Goal: Transaction & Acquisition: Purchase product/service

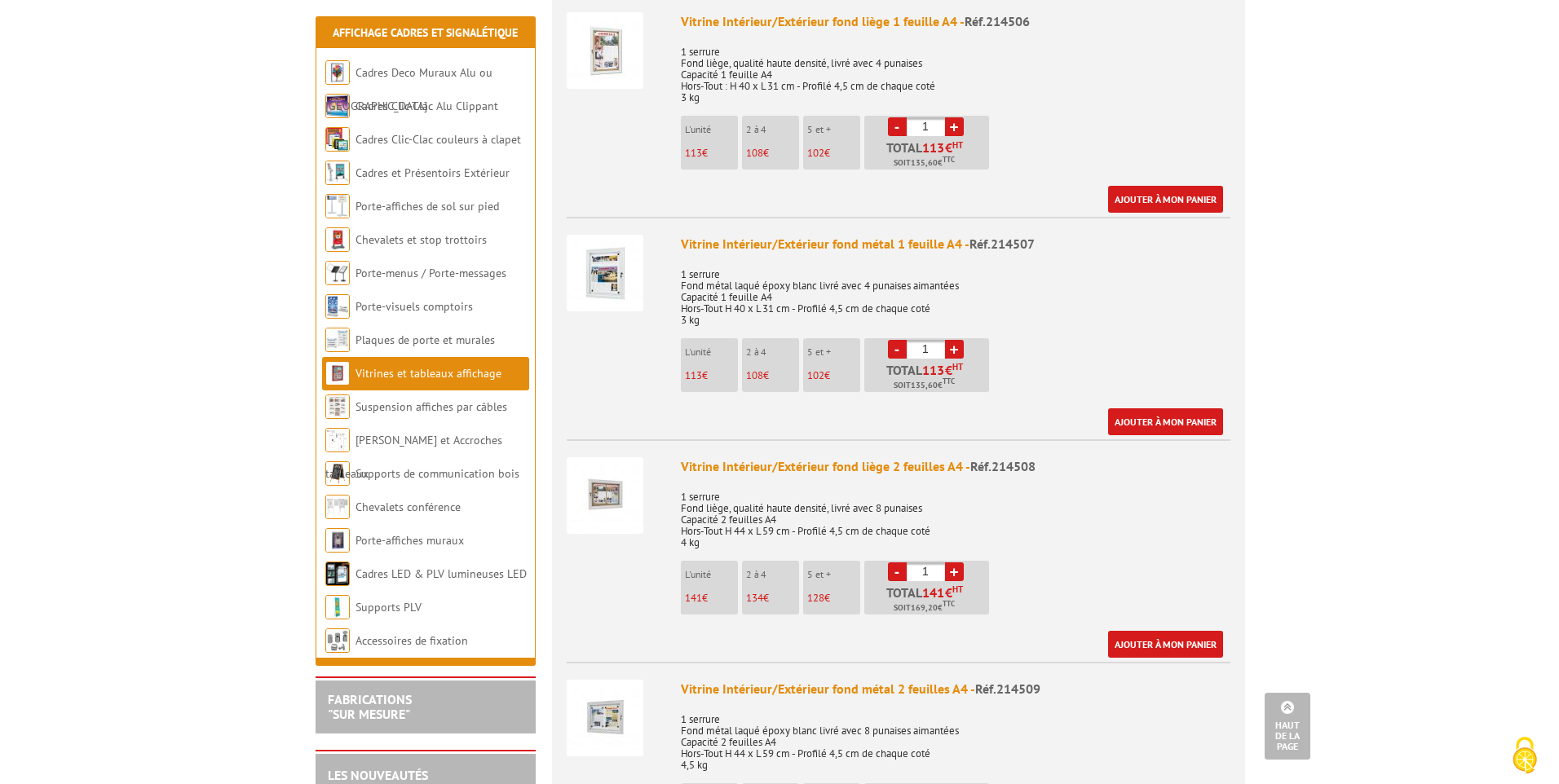
scroll to position [652, 0]
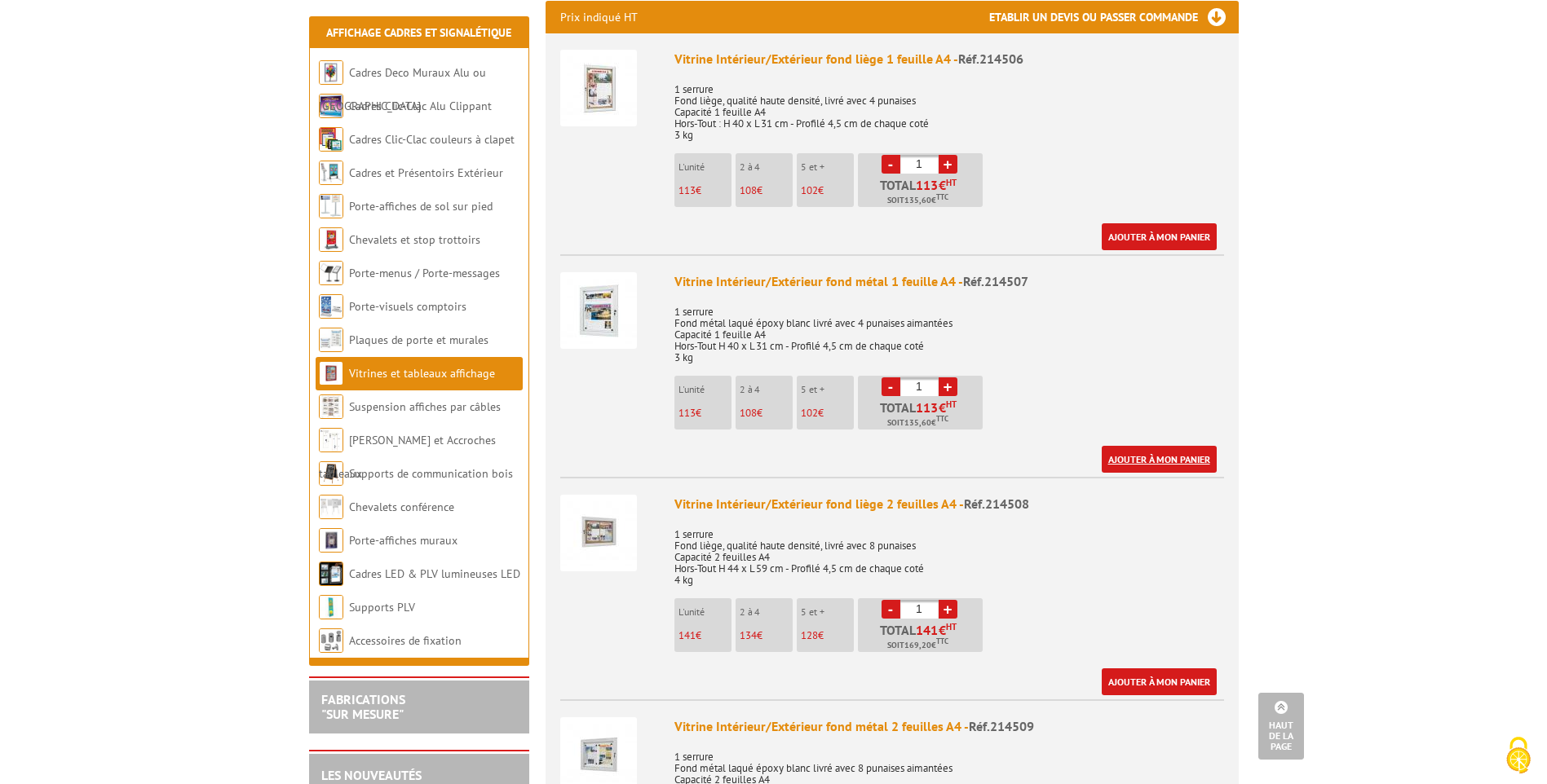
click at [1140, 445] on link "Ajouter à mon panier" at bounding box center [1159, 458] width 115 height 27
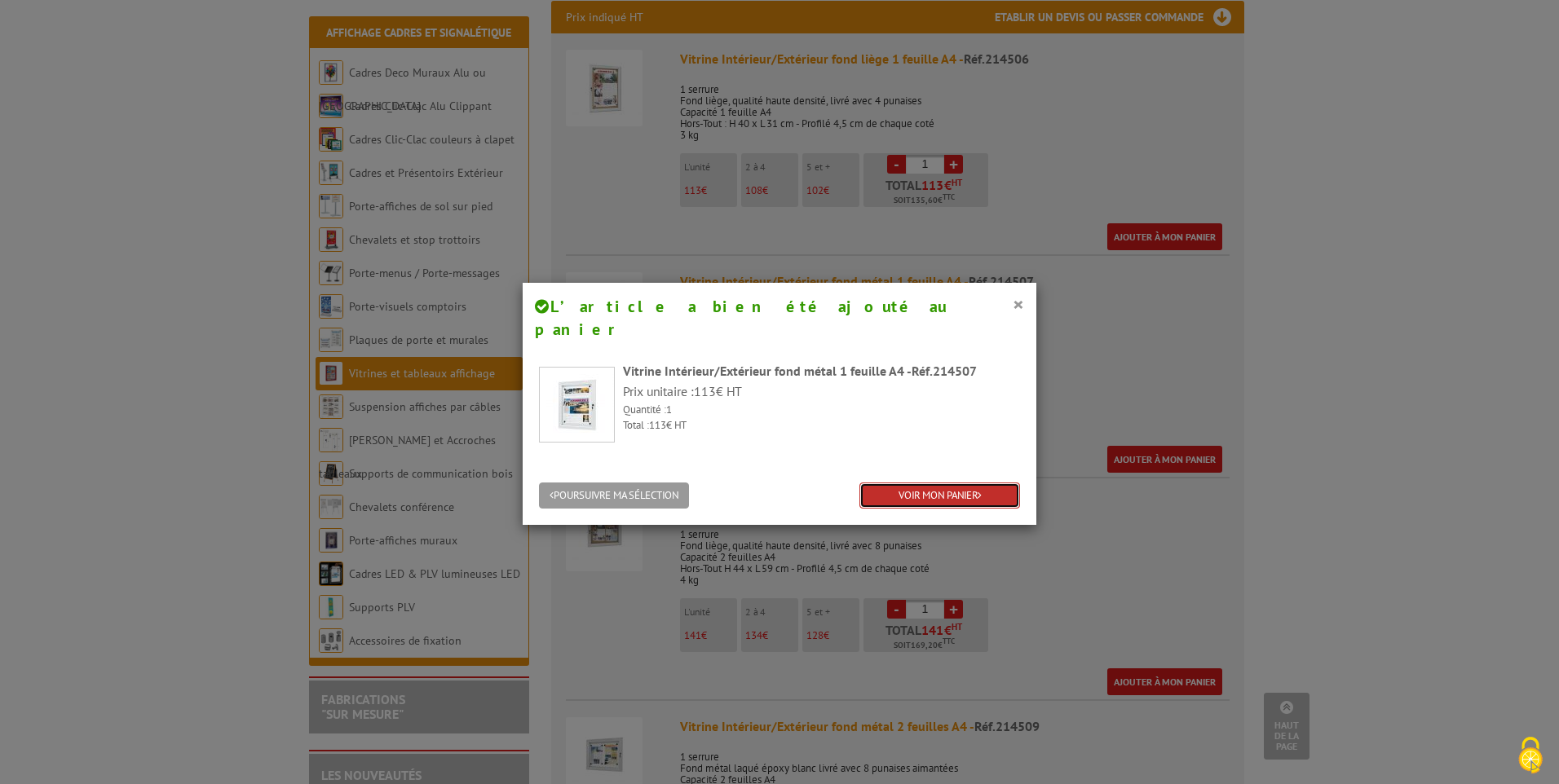
click at [901, 482] on link "VOIR MON PANIER" at bounding box center [939, 495] width 161 height 27
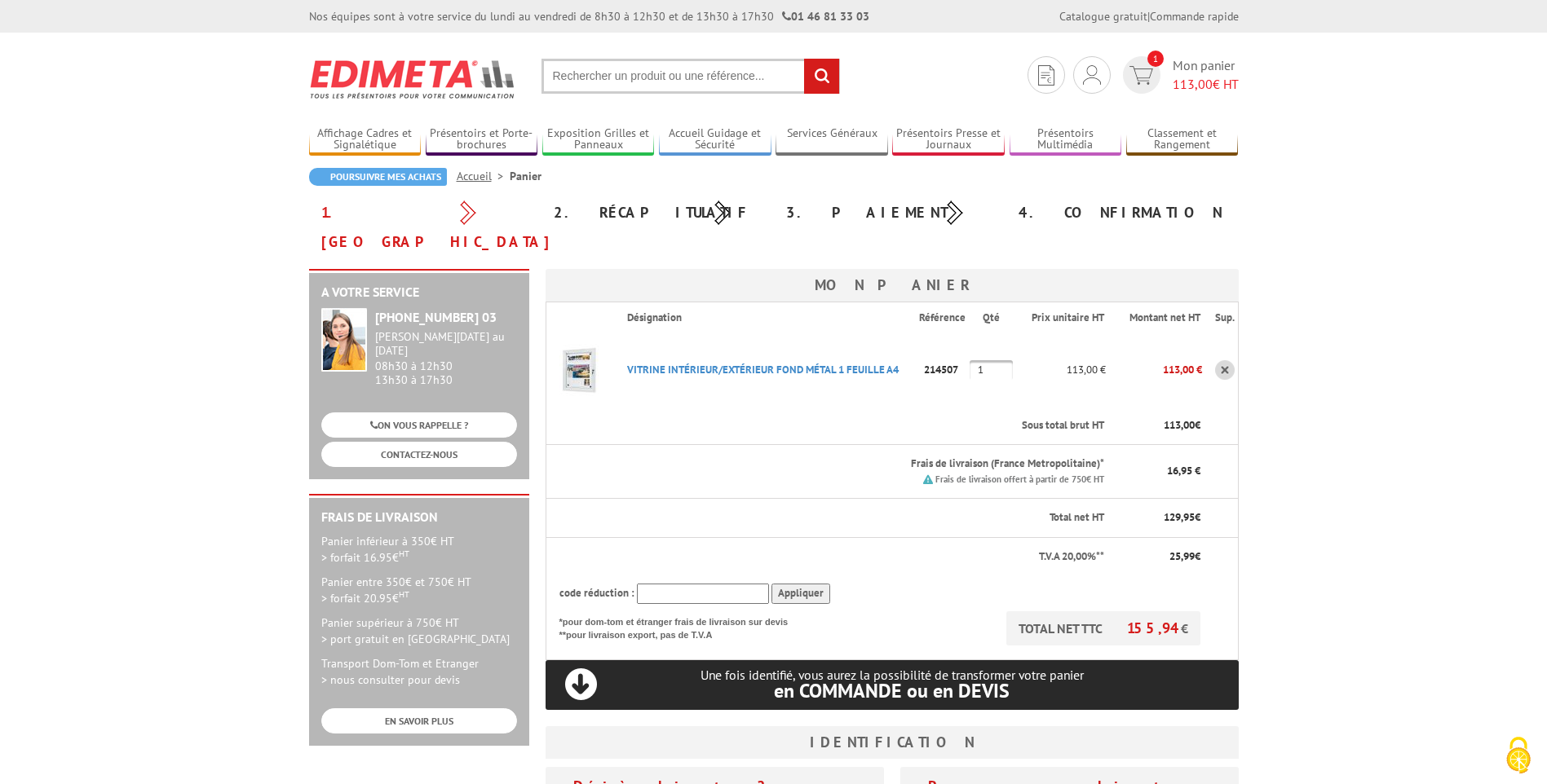
click at [1481, 179] on body "Nos équipes sont à votre service du [DATE] au [DATE] de 8h30 à 12h30 et de 13h3…" at bounding box center [774, 699] width 1547 height 1399
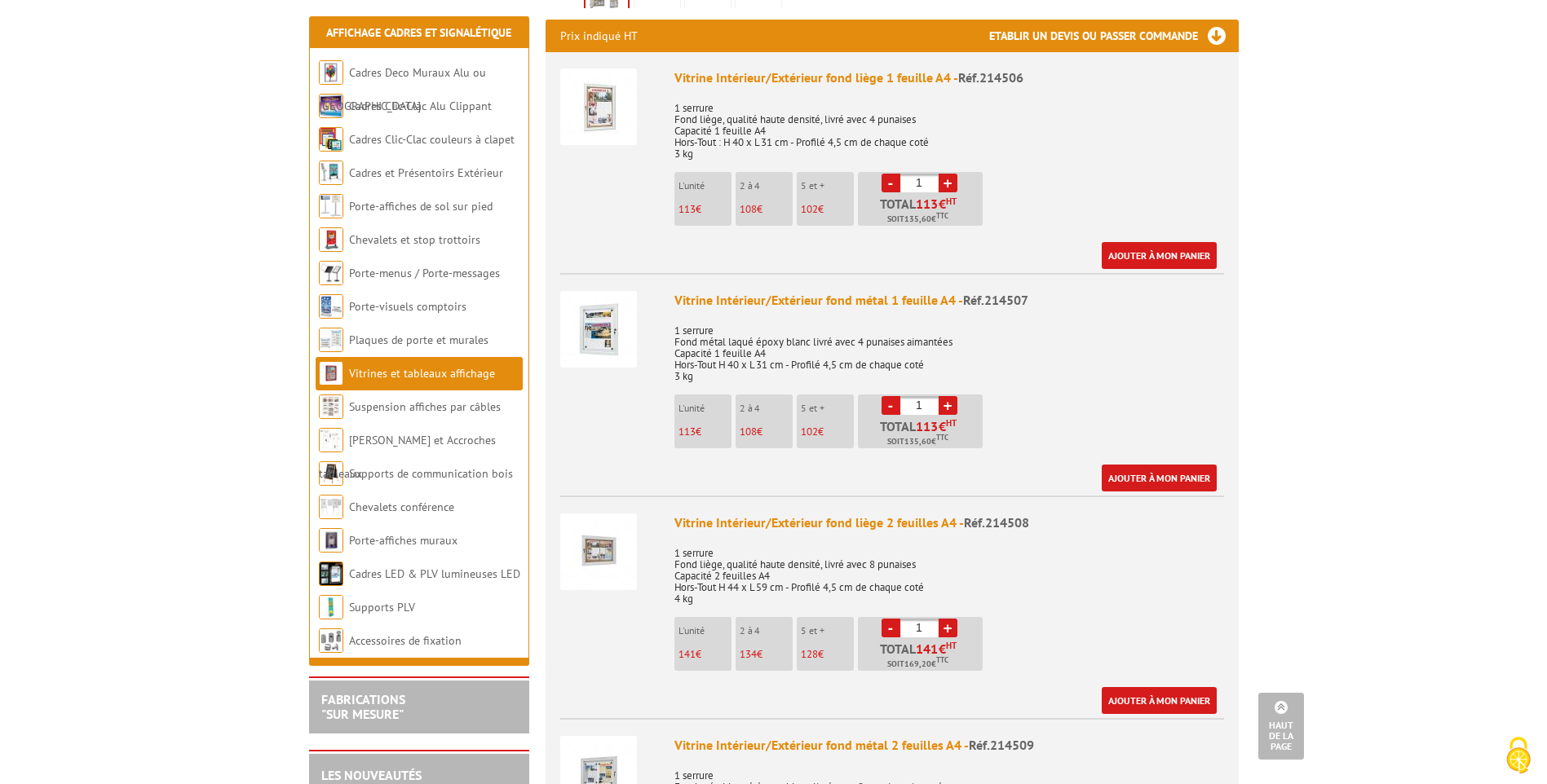
scroll to position [652, 0]
